Goal: Task Accomplishment & Management: Use online tool/utility

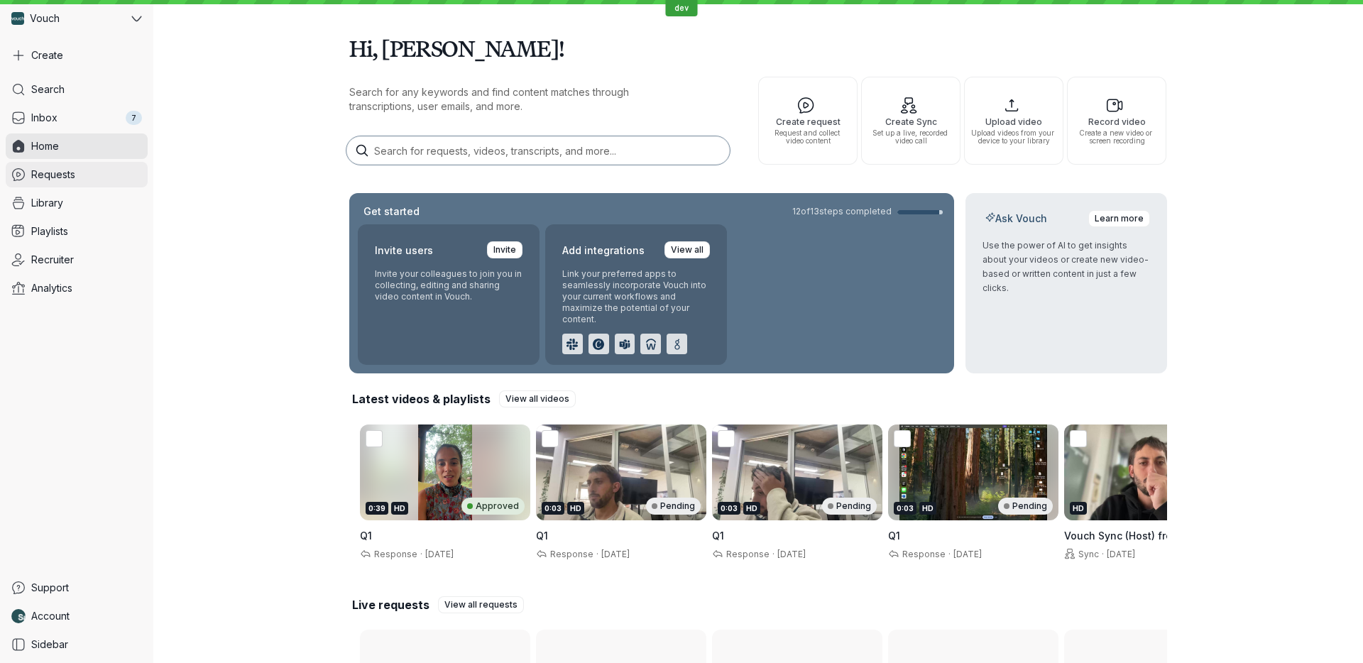
click at [91, 173] on link "Requests" at bounding box center [77, 175] width 142 height 26
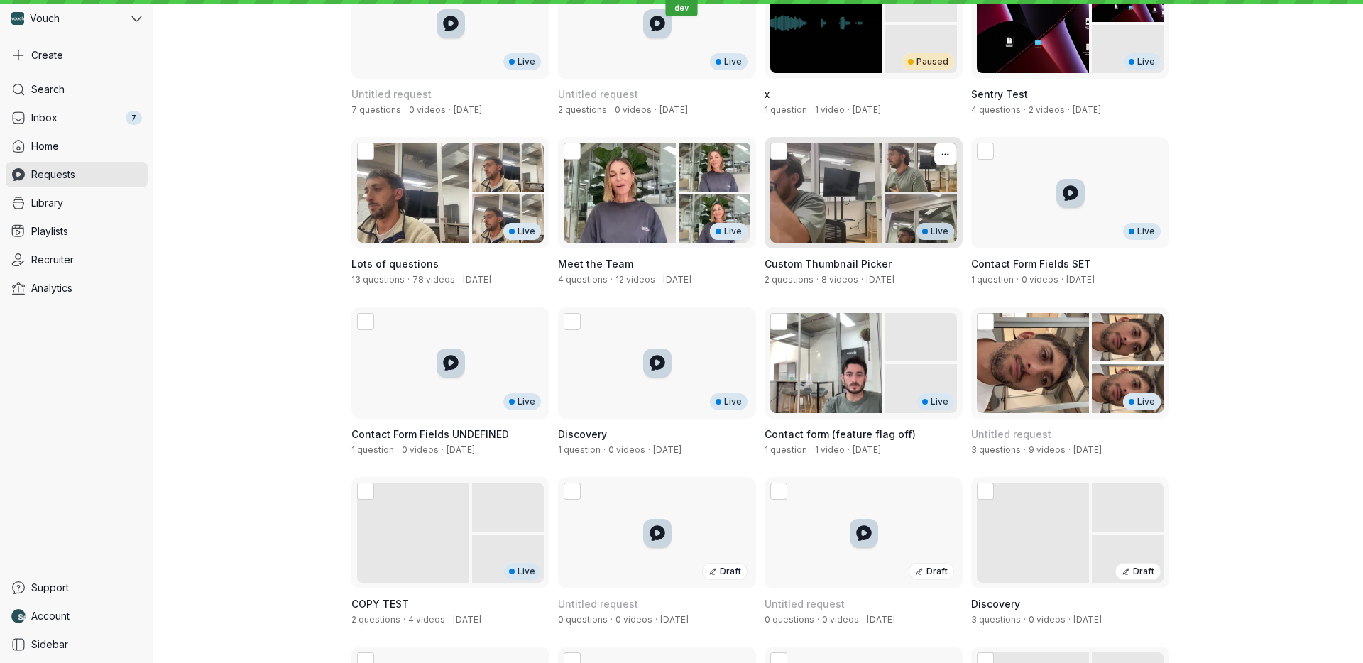
click at [866, 258] on span "Custom Thumbnail Picker" at bounding box center [828, 264] width 127 height 12
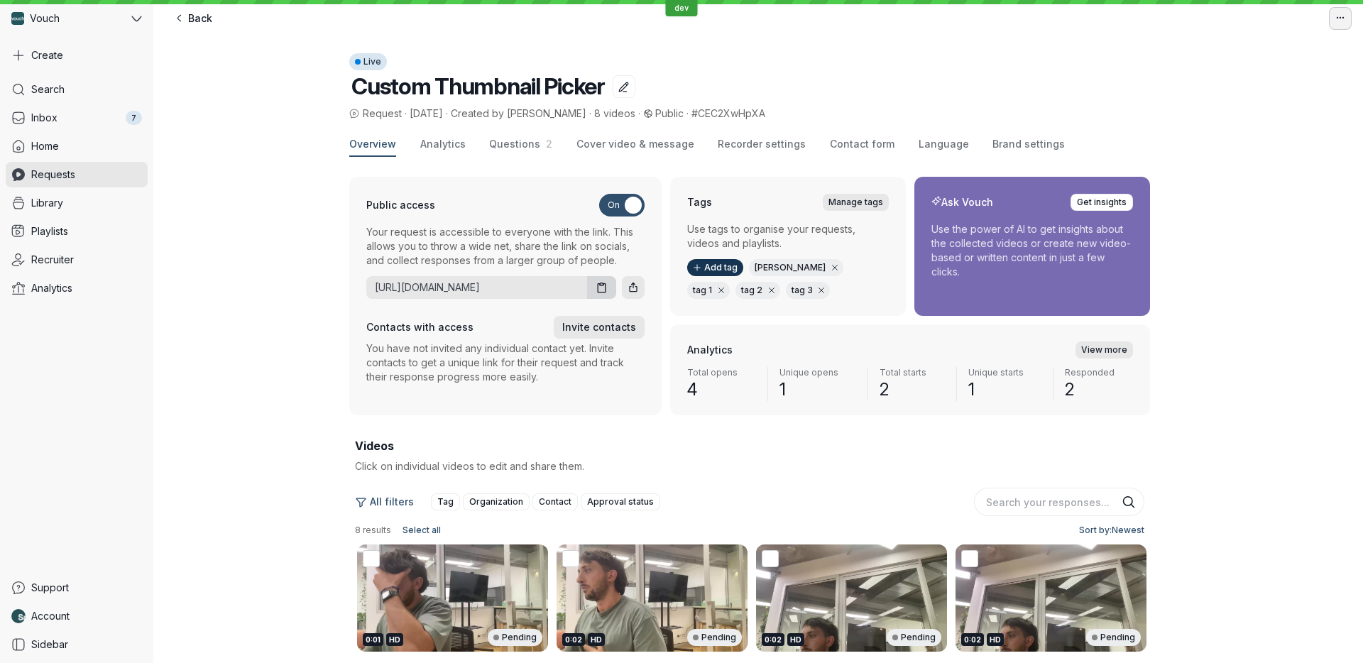
click at [1343, 15] on icon "button" at bounding box center [1341, 18] width 12 height 12
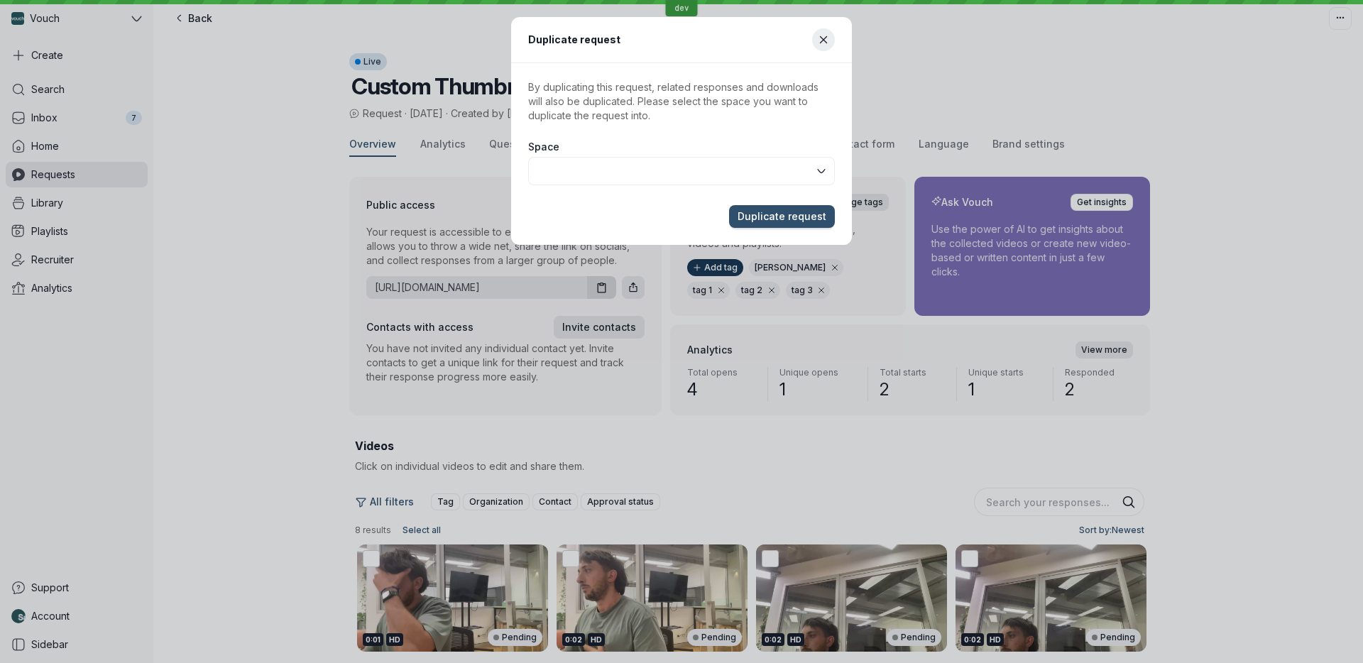
type input "Vouch (Current space)"
click at [804, 211] on span "Duplicate request" at bounding box center [782, 216] width 89 height 14
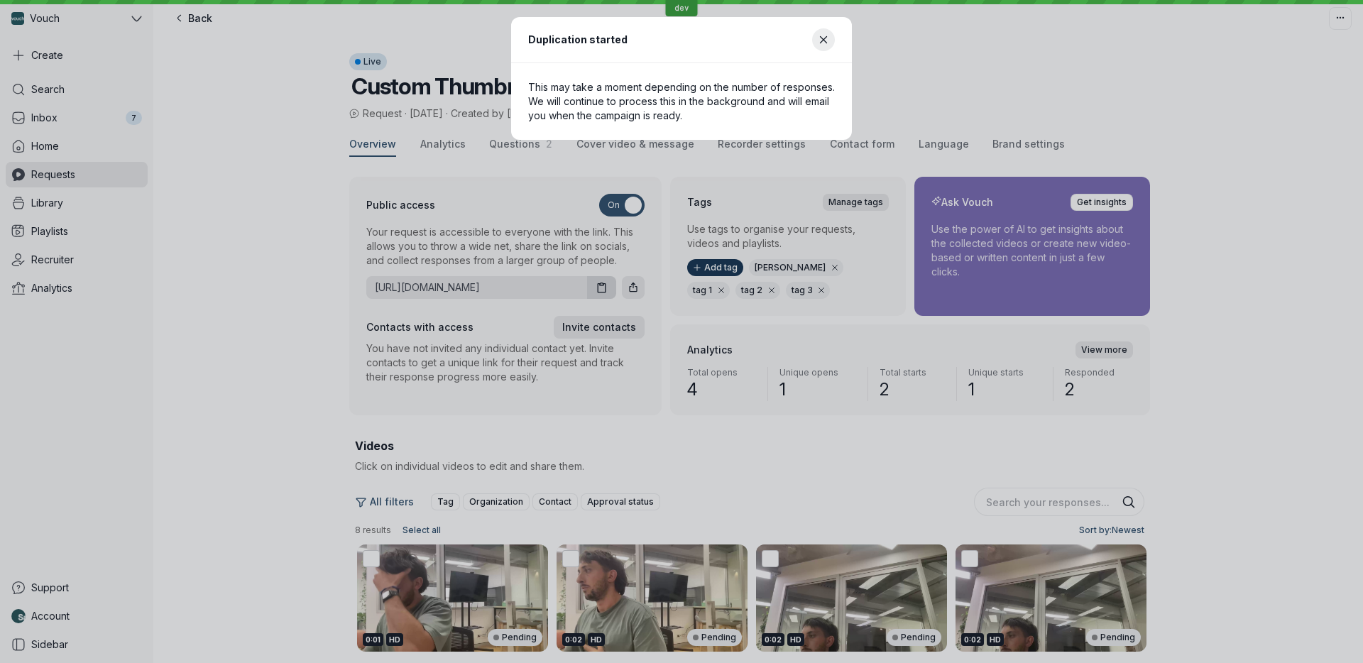
click at [80, 177] on div "Duplication started This may take a moment depending on the number of responses…" at bounding box center [681, 331] width 1363 height 663
click at [832, 40] on button "Close modal" at bounding box center [823, 39] width 23 height 23
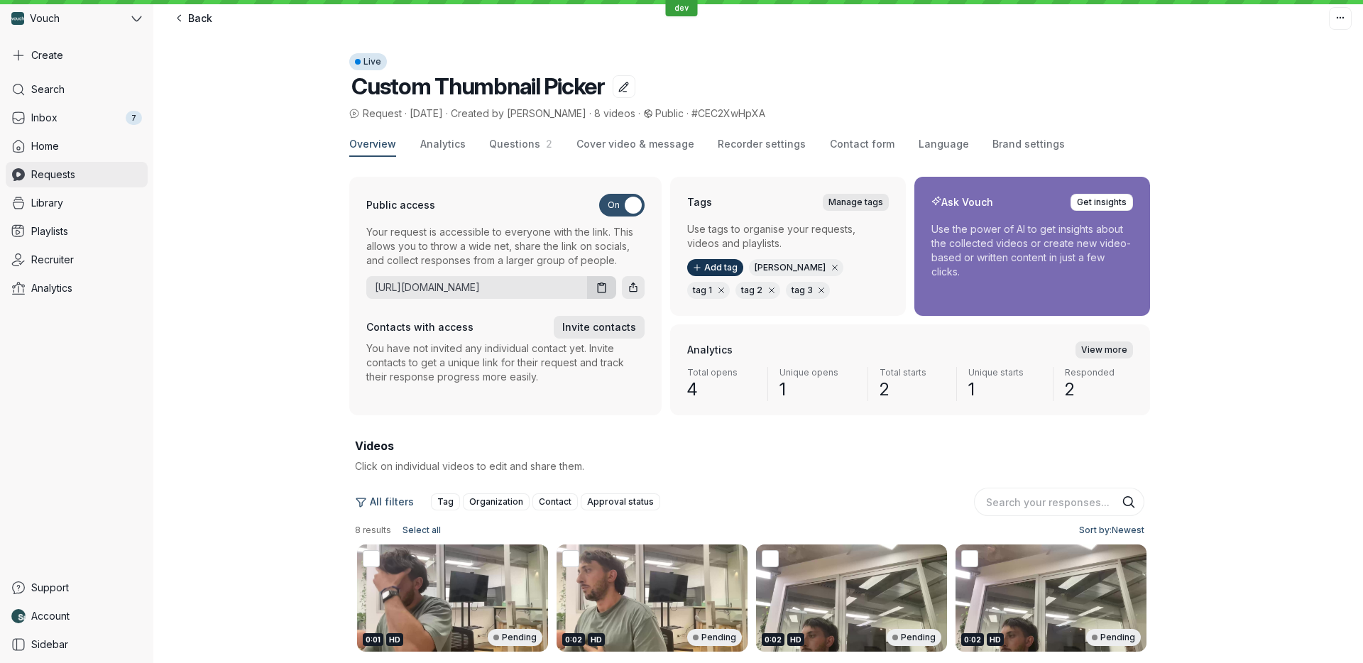
click at [115, 184] on link "Requests" at bounding box center [77, 175] width 142 height 26
